Goal: Check status: Check status

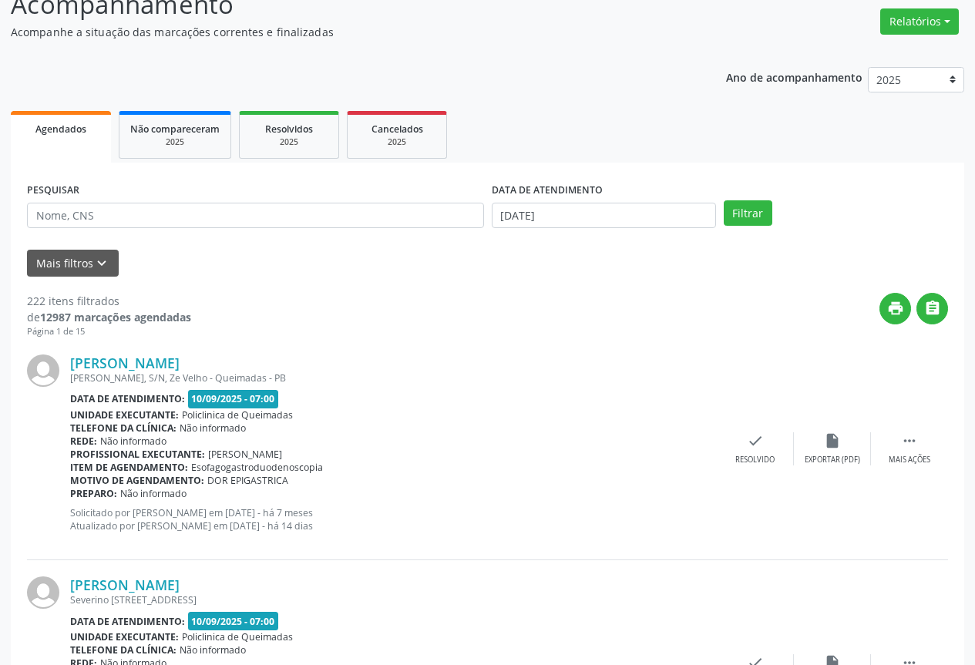
scroll to position [154, 0]
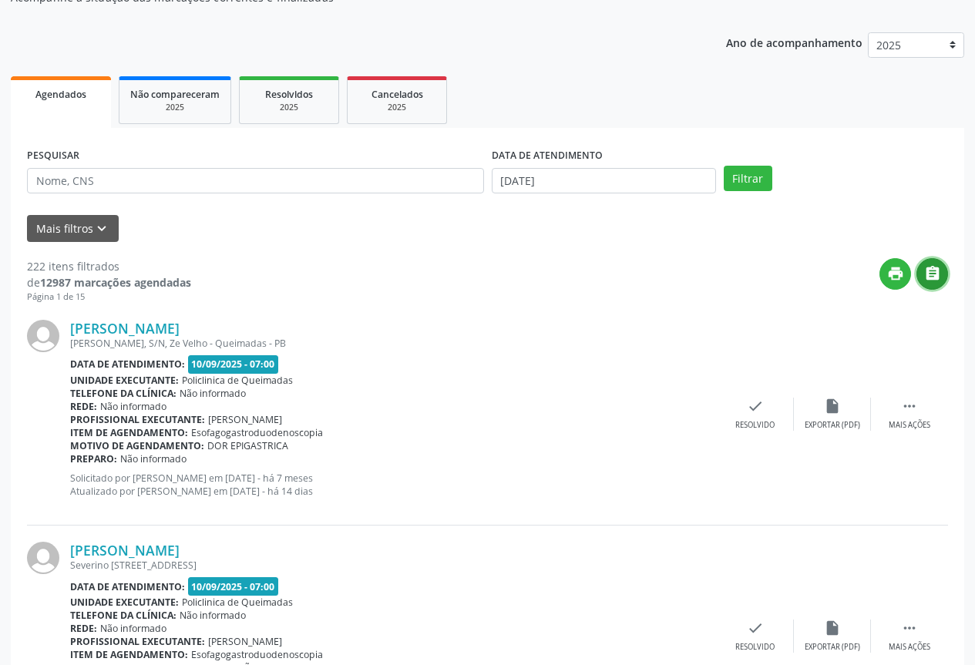
click at [942, 273] on button "" at bounding box center [932, 274] width 32 height 32
click at [552, 196] on div "DATA DE ATENDIMENTO [DATE]" at bounding box center [604, 174] width 232 height 60
click at [569, 182] on input "[DATE]" at bounding box center [604, 181] width 224 height 26
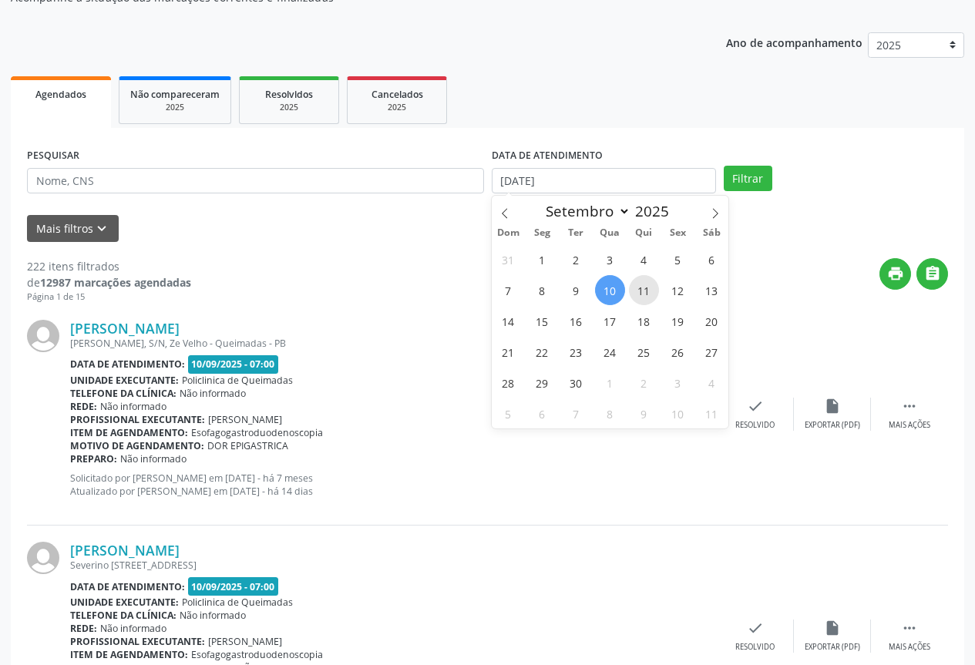
click at [646, 287] on span "11" at bounding box center [644, 290] width 30 height 30
type input "[DATE]"
click at [646, 287] on span "11" at bounding box center [644, 290] width 30 height 30
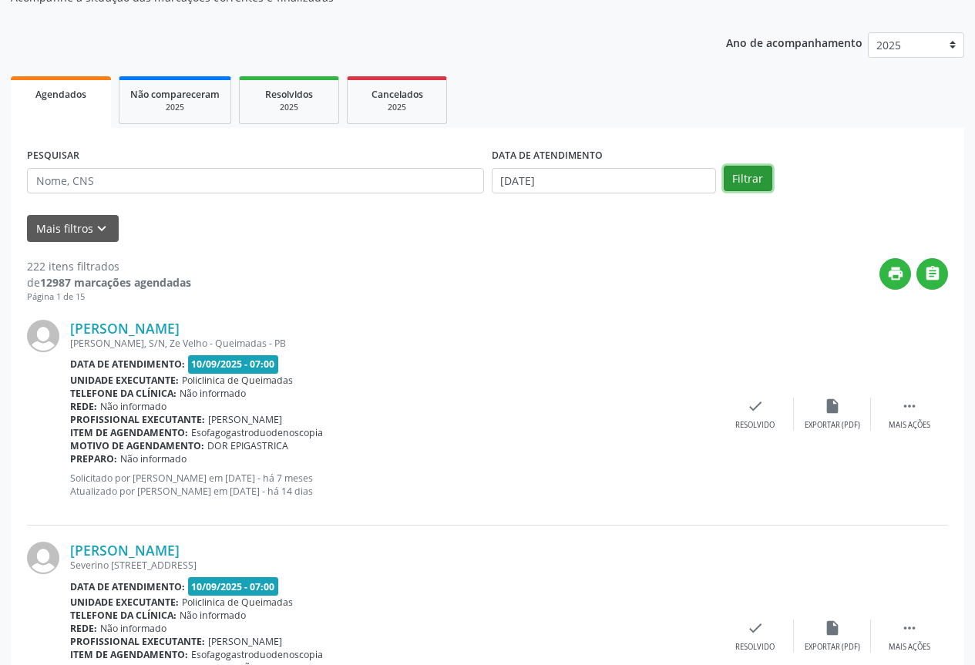
click at [749, 180] on button "Filtrar" at bounding box center [748, 179] width 49 height 26
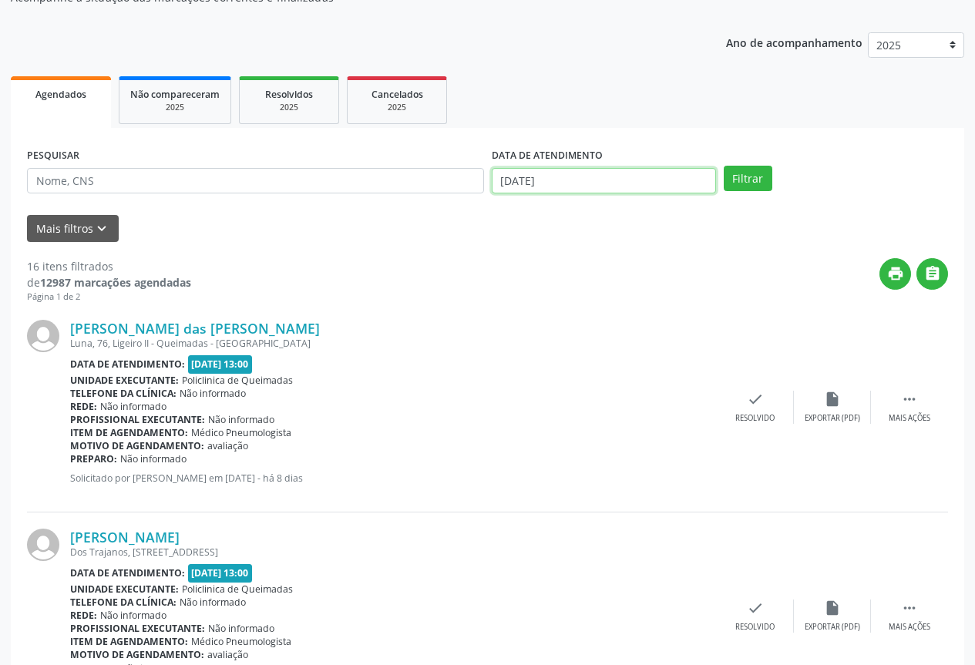
click at [613, 173] on input "[DATE]" at bounding box center [604, 181] width 224 height 26
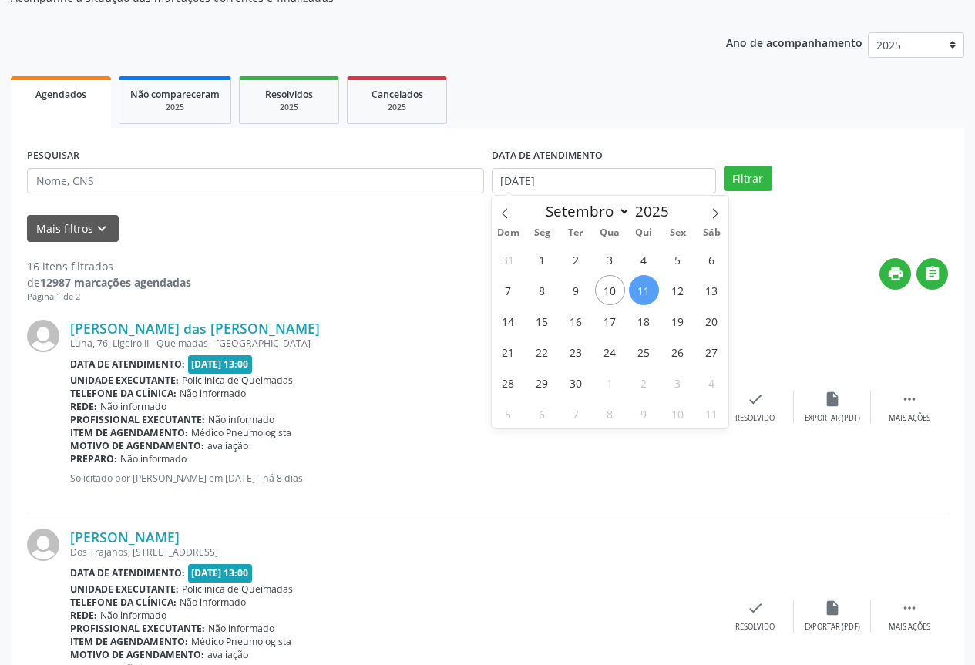
click at [650, 289] on span "11" at bounding box center [644, 290] width 30 height 30
type input "[DATE]"
click at [650, 289] on span "11" at bounding box center [644, 290] width 30 height 30
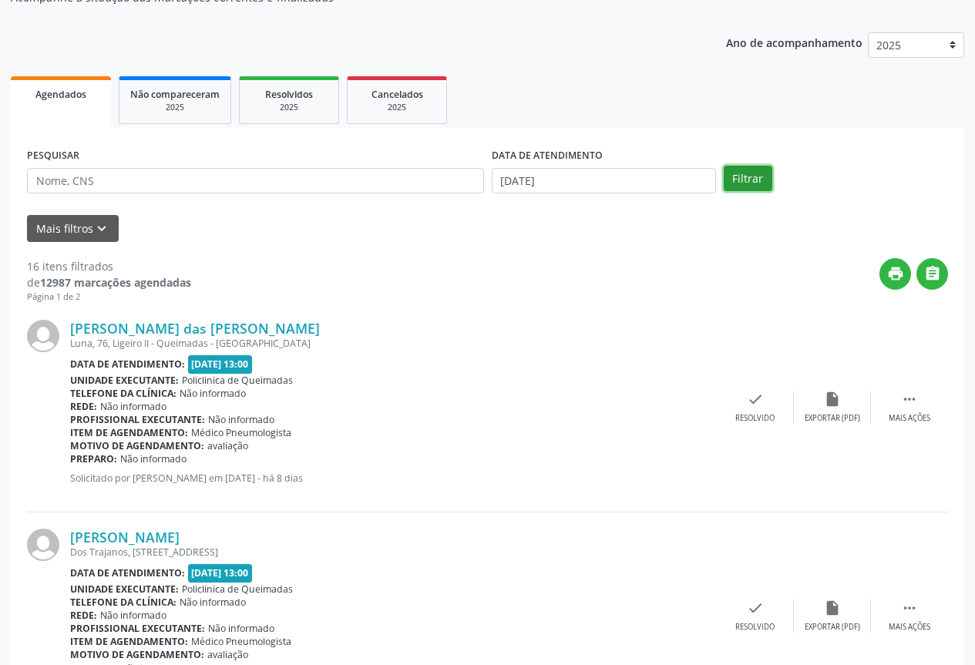
click at [730, 180] on button "Filtrar" at bounding box center [748, 179] width 49 height 26
click at [929, 284] on button "" at bounding box center [932, 274] width 32 height 32
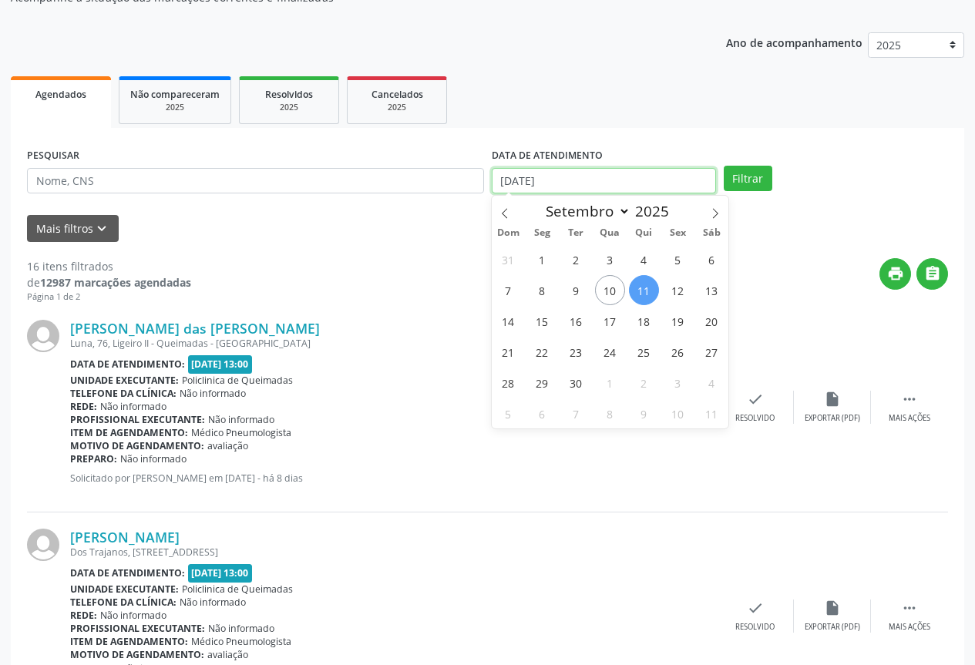
click at [553, 191] on body "Central de Marcação notifications [PERSON_NAME] Recepcionista da clínica  Conf…" at bounding box center [487, 178] width 975 height 665
click at [675, 292] on span "12" at bounding box center [678, 290] width 30 height 30
type input "[DATE]"
click at [675, 292] on span "12" at bounding box center [678, 290] width 30 height 30
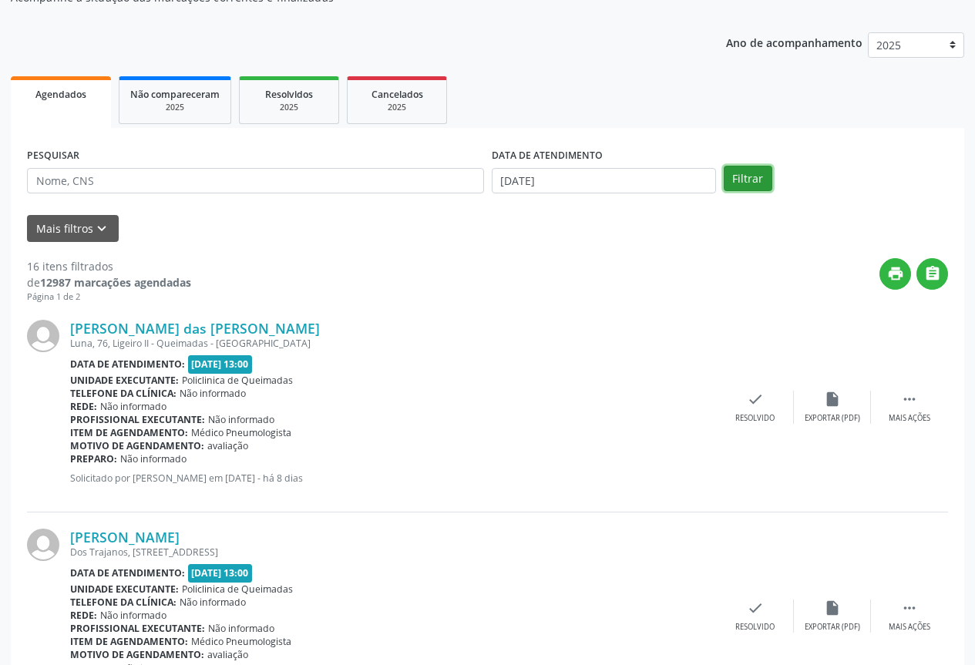
click at [751, 176] on button "Filtrar" at bounding box center [748, 179] width 49 height 26
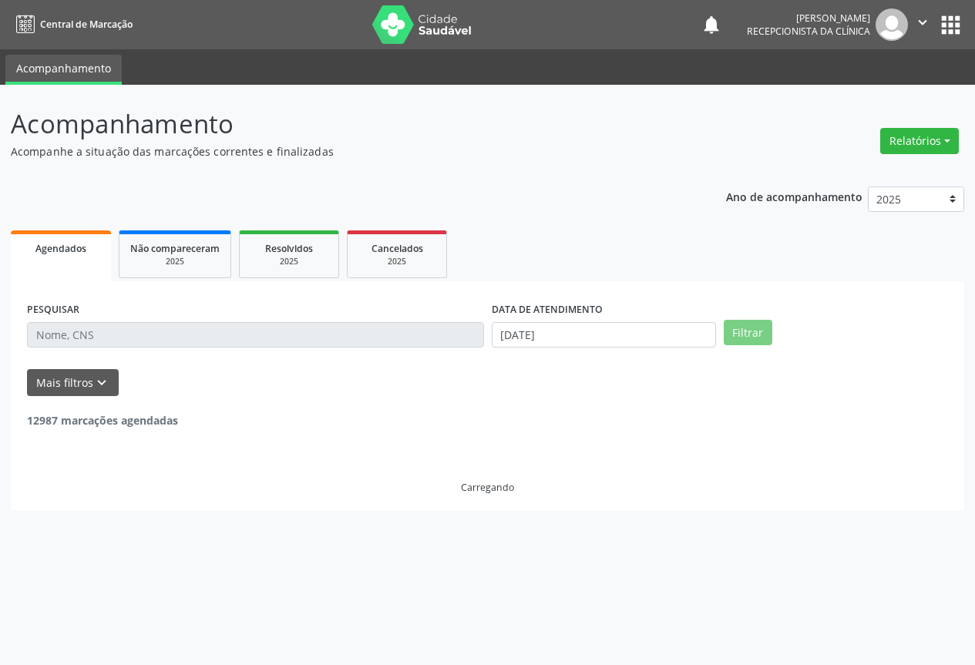
scroll to position [0, 0]
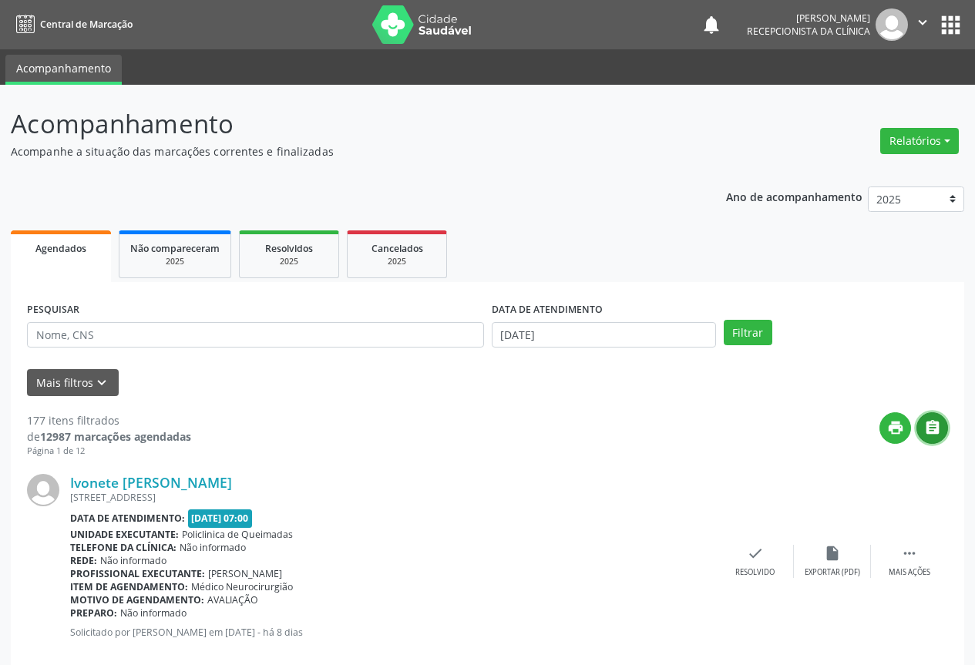
click at [930, 434] on icon "" at bounding box center [932, 427] width 17 height 17
